Goal: Use online tool/utility: Utilize a website feature to perform a specific function

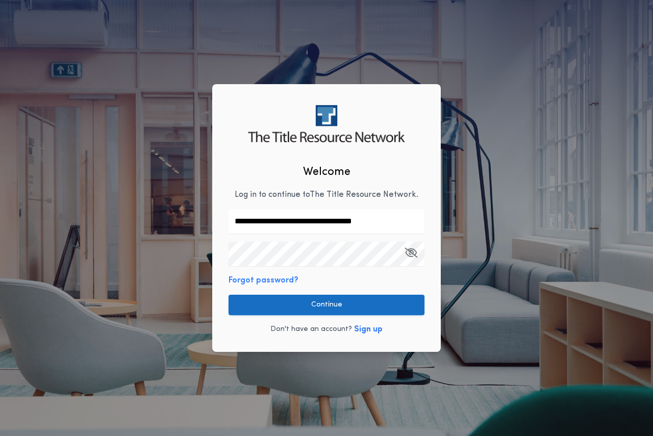
click at [316, 308] on button "Continue" at bounding box center [327, 305] width 196 height 20
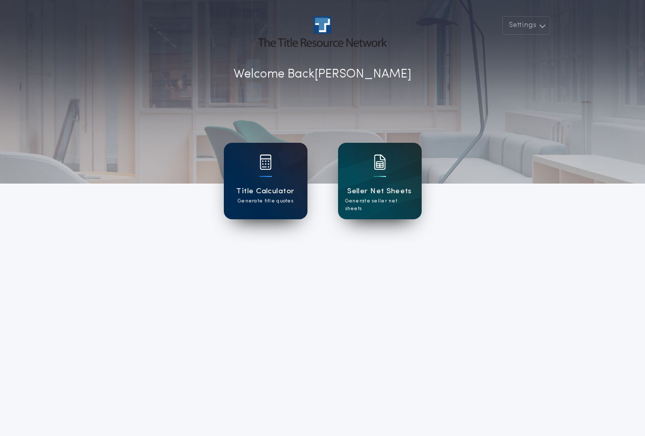
click at [281, 185] on div "Title Calculator Generate title quotes" at bounding box center [266, 181] width 84 height 77
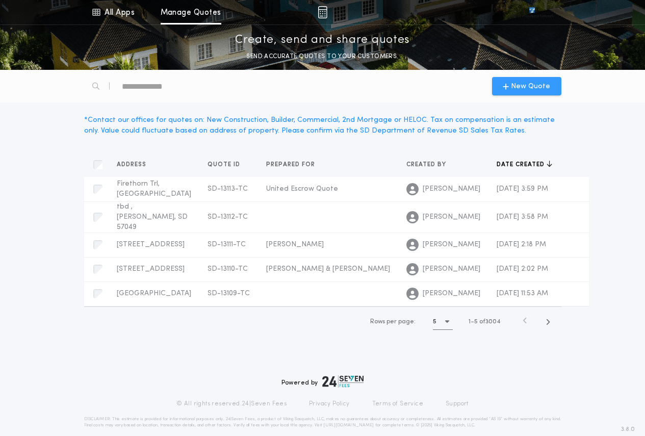
click at [533, 84] on span "New Quote" at bounding box center [530, 86] width 39 height 11
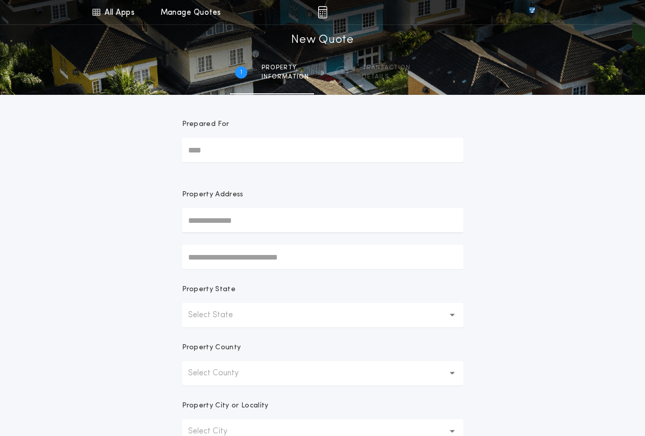
click at [242, 311] on p "Select State" at bounding box center [218, 315] width 61 height 12
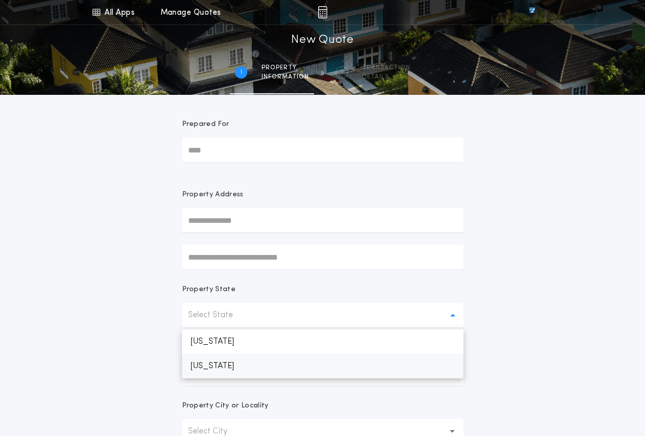
click at [230, 367] on p "[US_STATE]" at bounding box center [323, 366] width 282 height 24
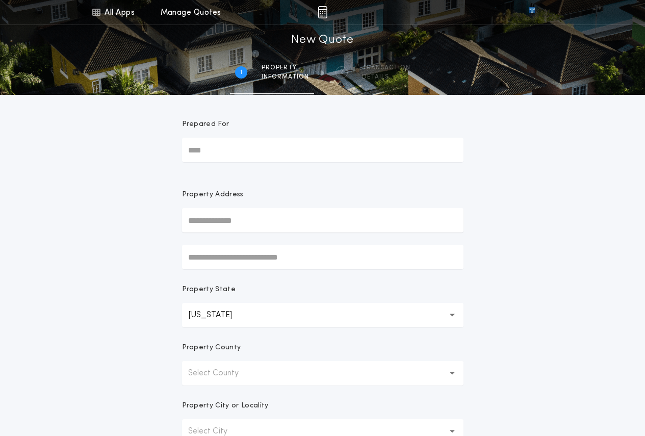
click at [234, 372] on p "Select County" at bounding box center [221, 373] width 67 height 12
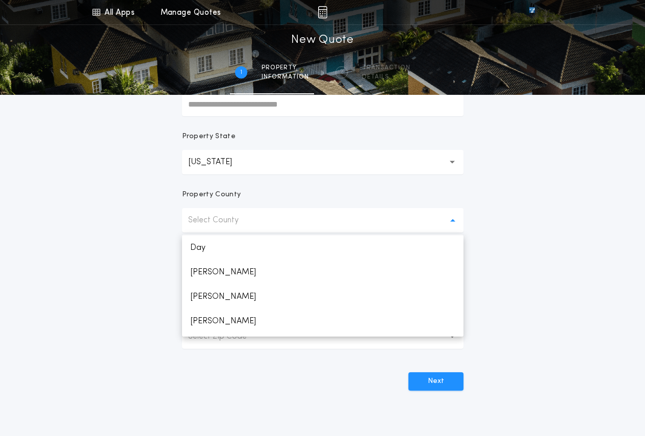
scroll to position [416, 0]
click at [214, 276] on p "[PERSON_NAME]" at bounding box center [323, 271] width 282 height 24
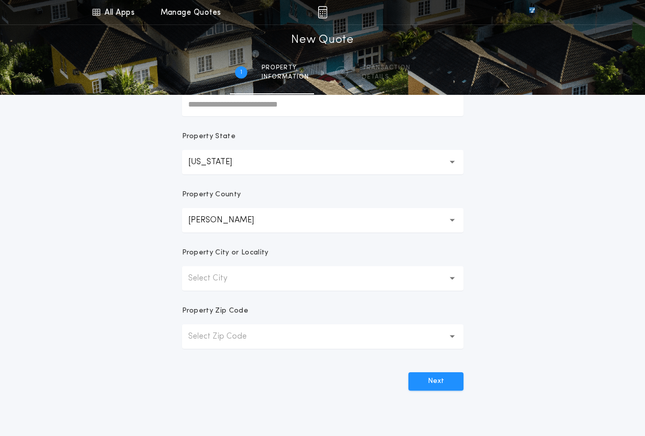
click at [445, 337] on button "Select Zip Code" at bounding box center [323, 337] width 282 height 24
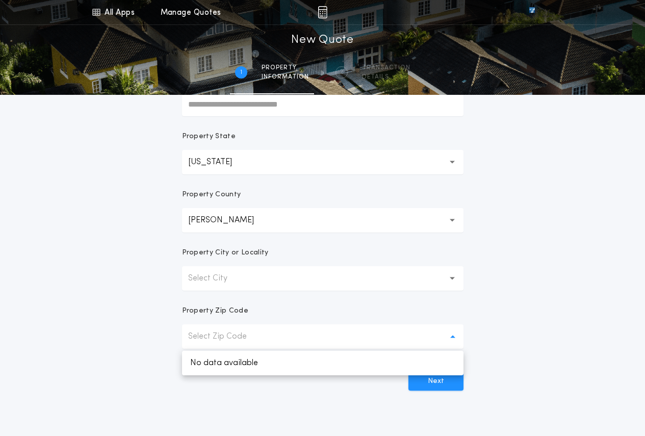
click at [248, 284] on button "Select City" at bounding box center [323, 278] width 282 height 24
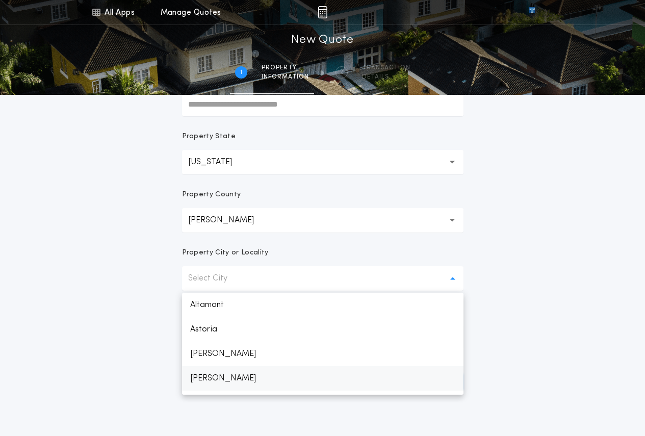
click at [208, 380] on p "[PERSON_NAME]" at bounding box center [323, 378] width 282 height 24
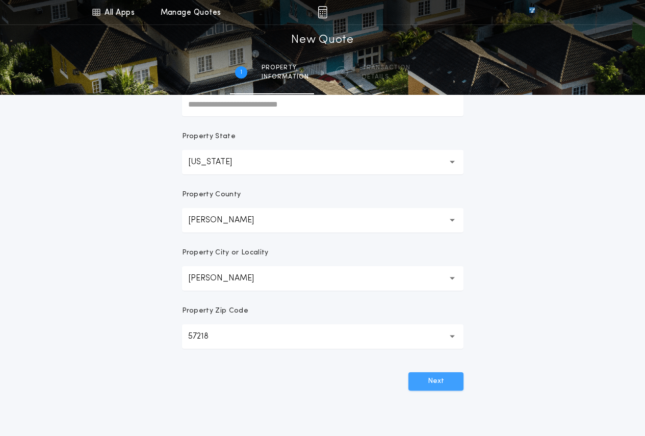
click at [443, 382] on button "Next" at bounding box center [436, 381] width 55 height 18
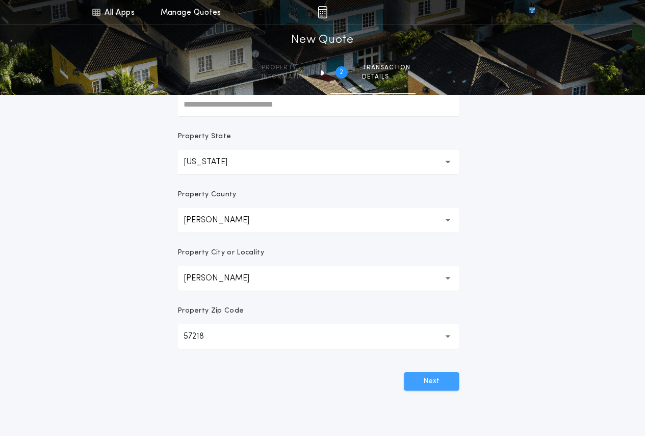
scroll to position [0, 0]
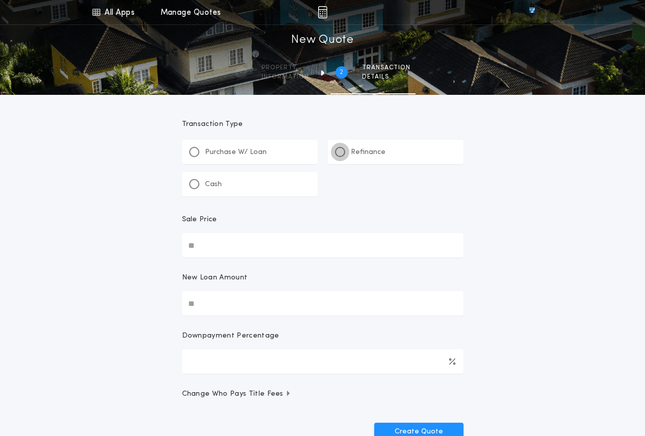
click at [340, 151] on div at bounding box center [340, 152] width 5 height 5
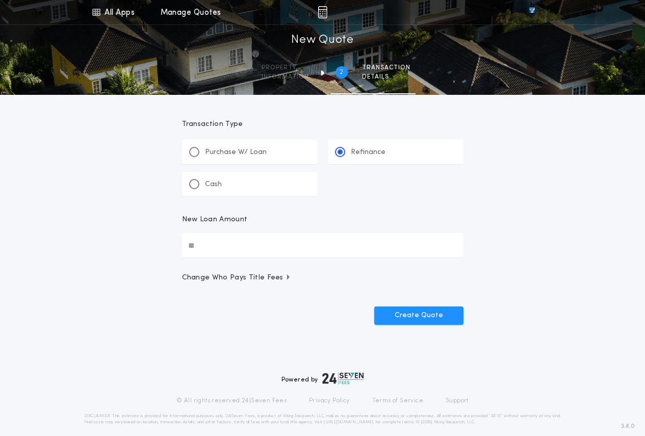
click at [263, 254] on input "New Loan Amount" at bounding box center [323, 245] width 282 height 24
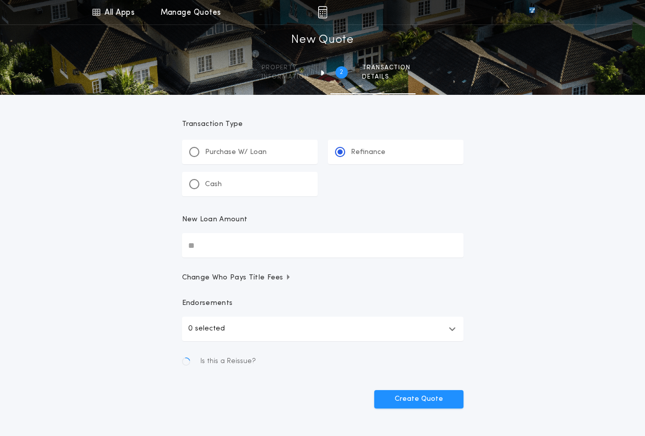
paste input "text"
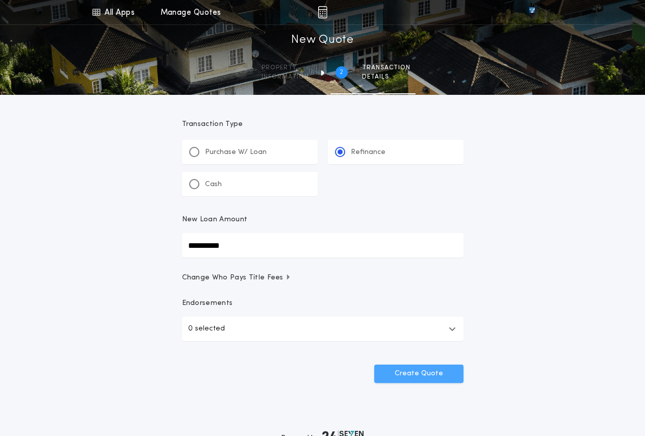
type input "**********"
click at [428, 377] on button "Create Quote" at bounding box center [419, 374] width 89 height 18
